Goal: Task Accomplishment & Management: Manage account settings

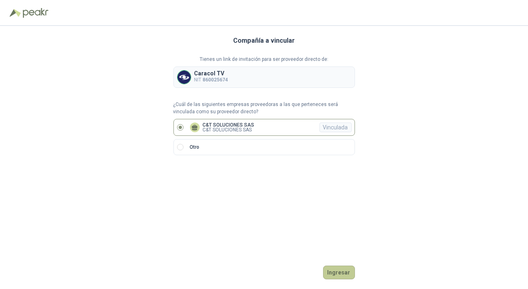
click at [328, 271] on button "Ingresar" at bounding box center [339, 273] width 32 height 14
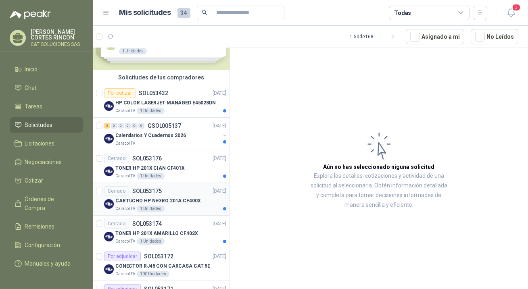
scroll to position [36, 0]
click at [123, 127] on div "0" at bounding box center [121, 126] width 6 height 6
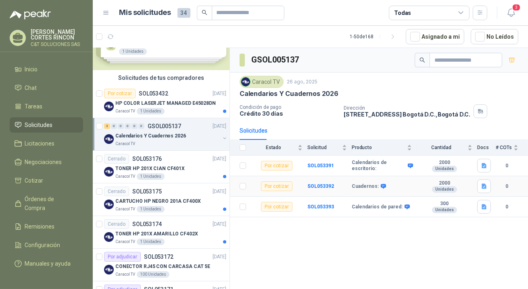
click at [271, 187] on div "Por cotizar" at bounding box center [276, 186] width 31 height 10
click at [307, 184] on b "SOL053392" at bounding box center [320, 186] width 27 height 6
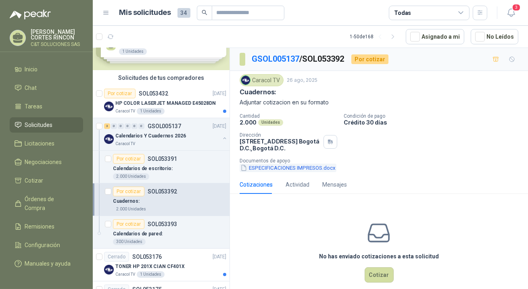
click at [293, 168] on button "ESPECIFICACIONES IMPRESOS.docx" at bounding box center [287, 168] width 97 height 8
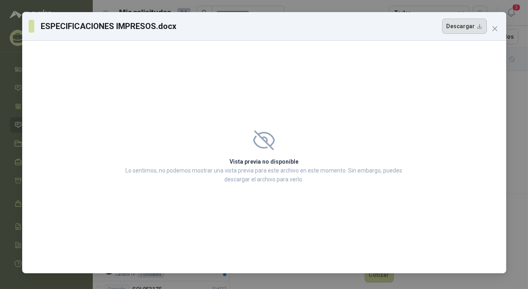
click at [478, 27] on button "Descargar" at bounding box center [464, 26] width 45 height 15
click at [495, 28] on icon "close" at bounding box center [494, 28] width 5 height 5
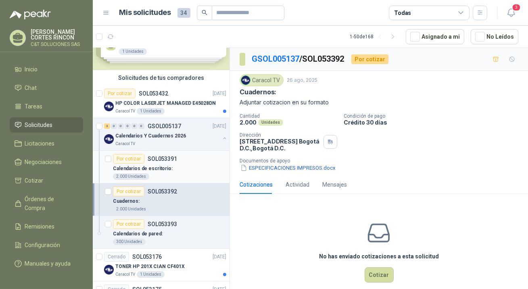
click at [127, 159] on div "Por cotizar" at bounding box center [128, 159] width 31 height 10
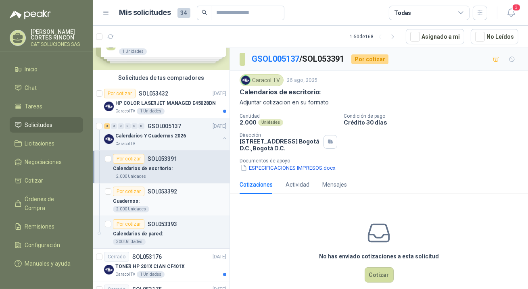
click at [121, 190] on div "Por cotizar" at bounding box center [128, 192] width 31 height 10
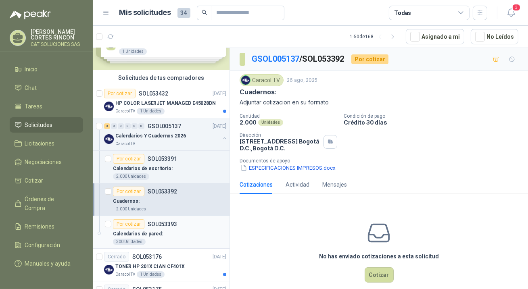
click at [128, 233] on p "Calendarios de pared:" at bounding box center [138, 234] width 50 height 8
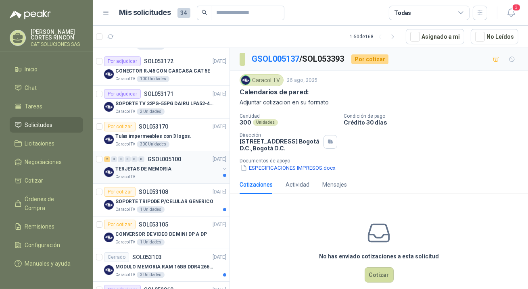
scroll to position [366, 0]
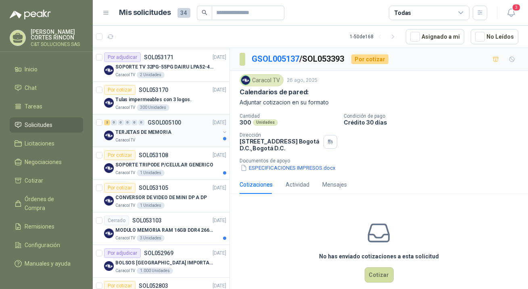
click at [122, 118] on div "2 0 0 0 0 0 GSOL005100 22/08/25" at bounding box center [166, 123] width 124 height 10
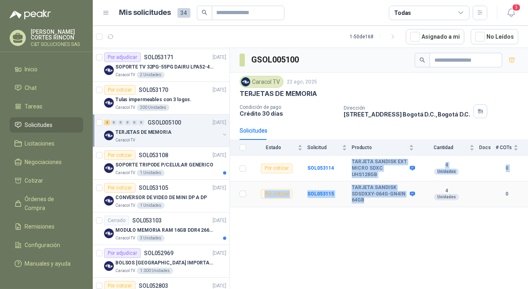
drag, startPoint x: 352, startPoint y: 162, endPoint x: 404, endPoint y: 200, distance: 63.5
click at [404, 200] on tbody "Por cotizar SOL053114 TARJETA SANDISK EXT MICRO SDXC UHS128GB 4 Unidades 0 Por …" at bounding box center [379, 182] width 298 height 52
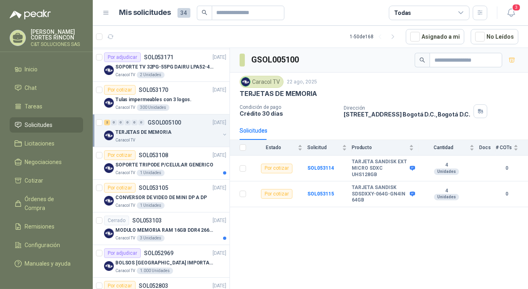
click at [386, 209] on div "GSOL005100 Caracol TV 22 ago, 2025 TERJETAS DE MEMORIA Condición de pago Crédit…" at bounding box center [379, 170] width 298 height 244
click at [124, 184] on div "Por cotizar" at bounding box center [119, 188] width 31 height 10
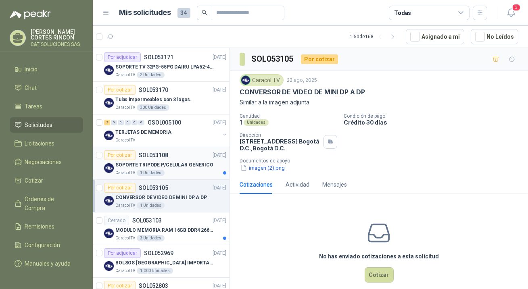
click at [123, 154] on div "Por cotizar" at bounding box center [119, 155] width 31 height 10
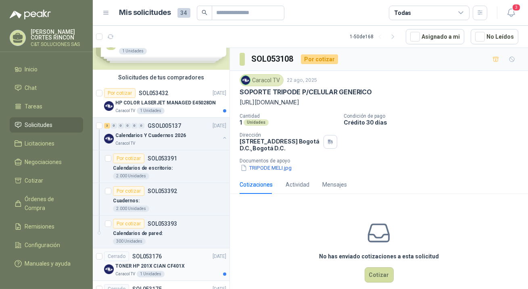
scroll to position [36, 0]
